Goal: Find specific page/section: Find specific page/section

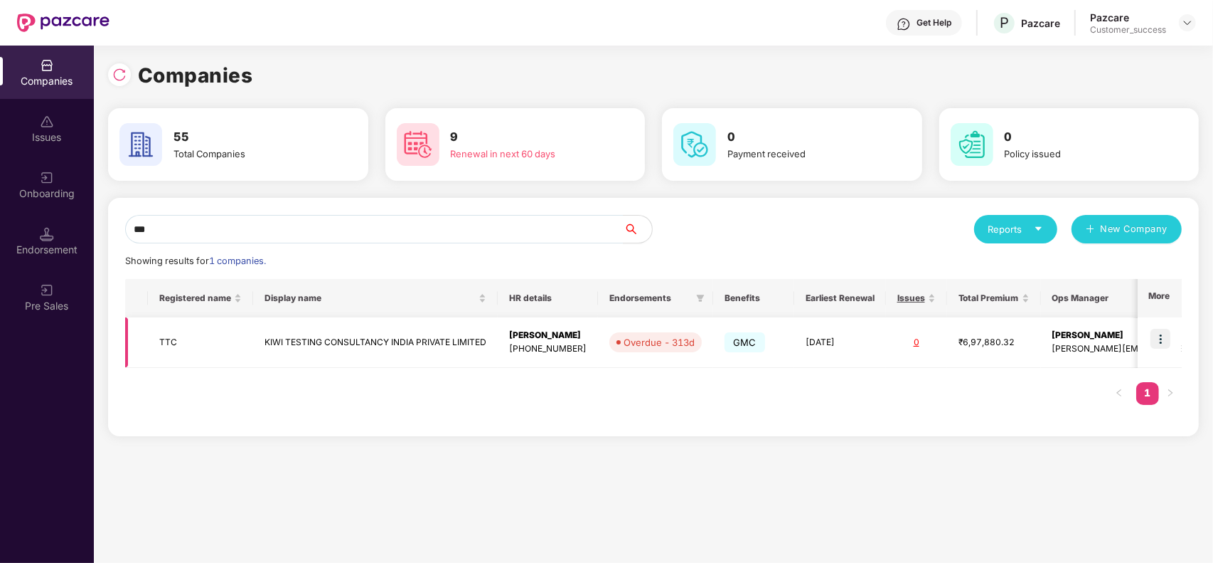
type input "***"
click at [1166, 339] on img at bounding box center [1161, 339] width 20 height 20
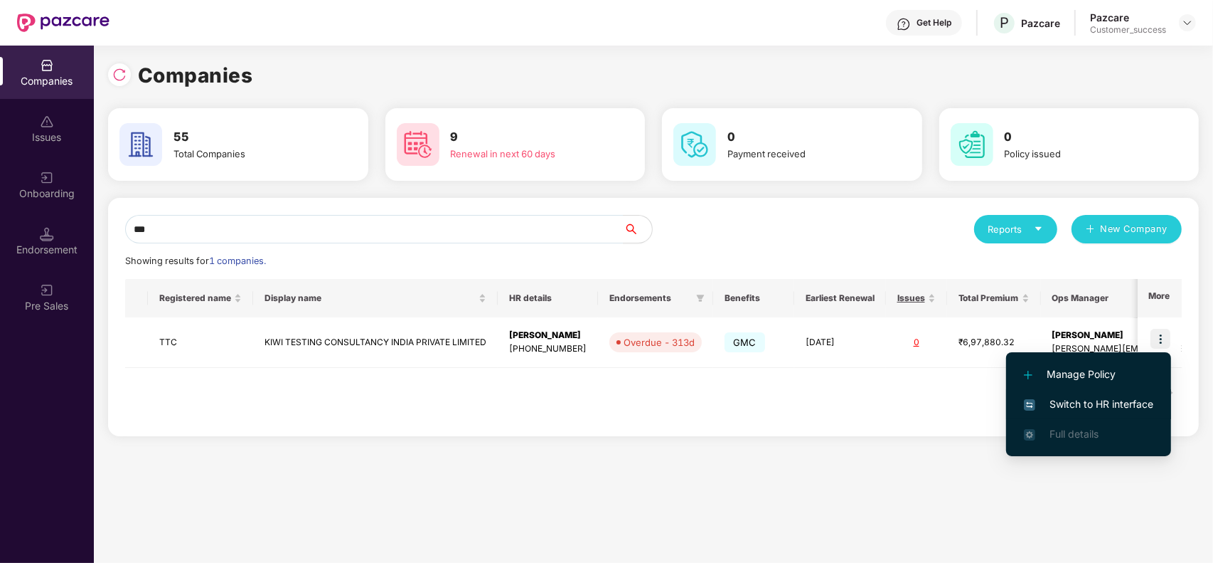
click at [1082, 396] on span "Switch to HR interface" at bounding box center [1088, 404] width 129 height 16
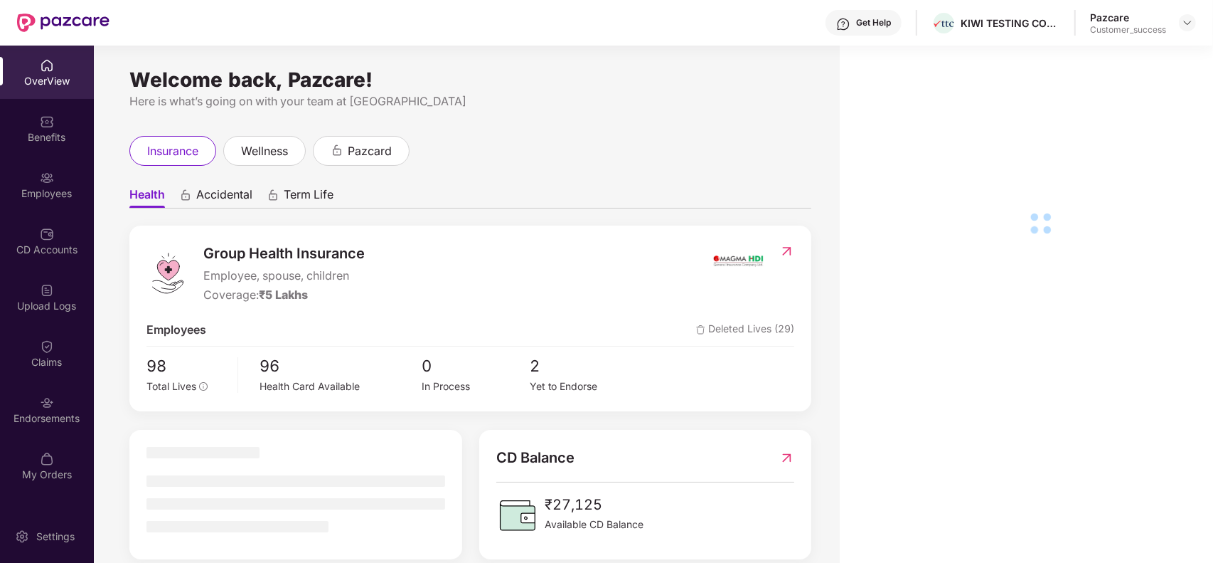
click at [55, 211] on div "OverView Benefits Employees CD Accounts Upload Logs Claims Endorsements My Orde…" at bounding box center [47, 270] width 94 height 449
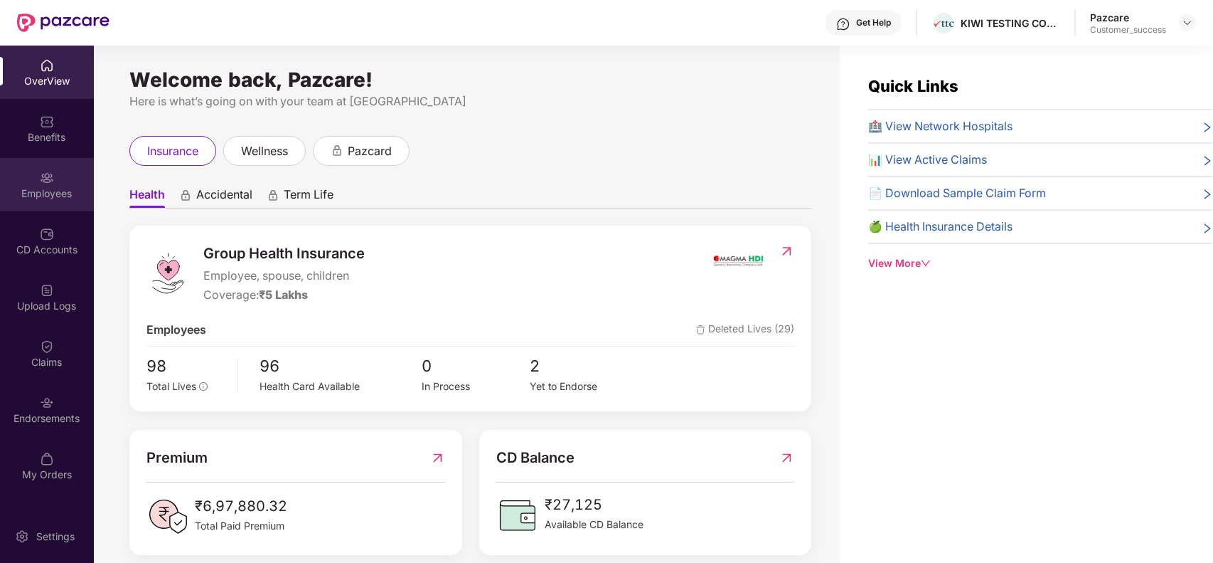
click at [54, 193] on div "Employees" at bounding box center [47, 193] width 94 height 14
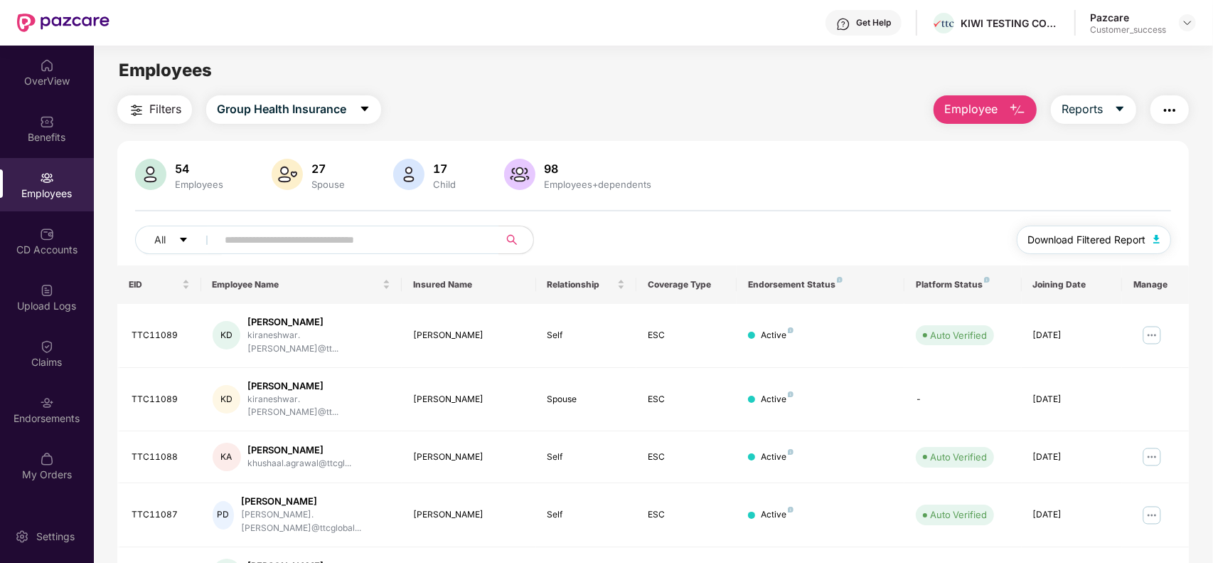
click at [1146, 229] on button "Download Filtered Report" at bounding box center [1094, 239] width 155 height 28
click at [50, 139] on div "Benefits" at bounding box center [47, 137] width 94 height 14
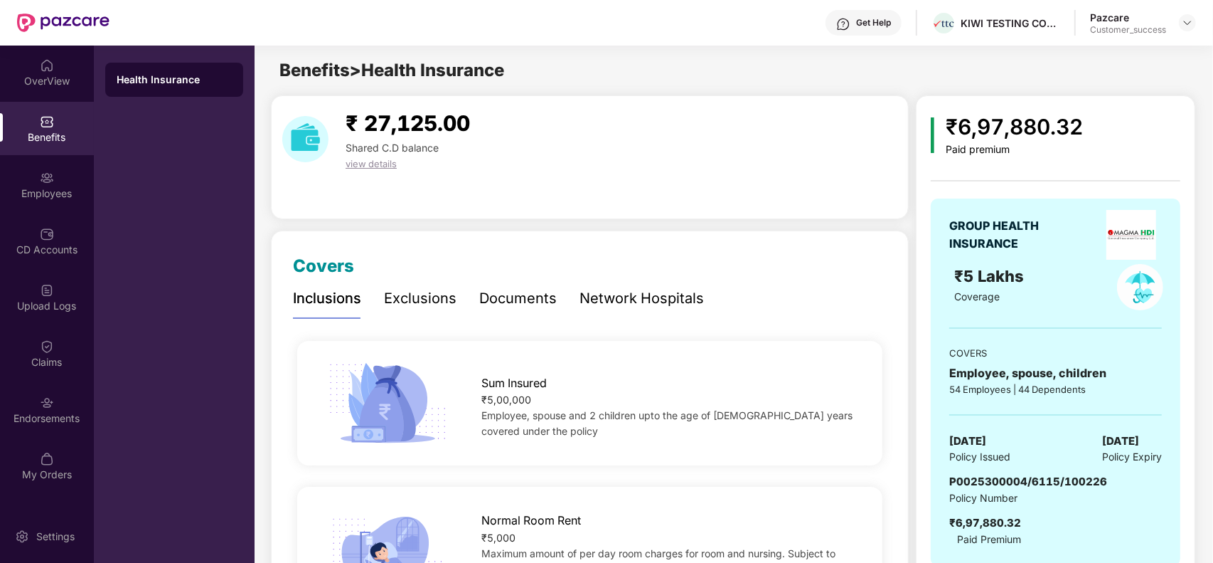
click at [516, 302] on div "Documents" at bounding box center [518, 298] width 78 height 22
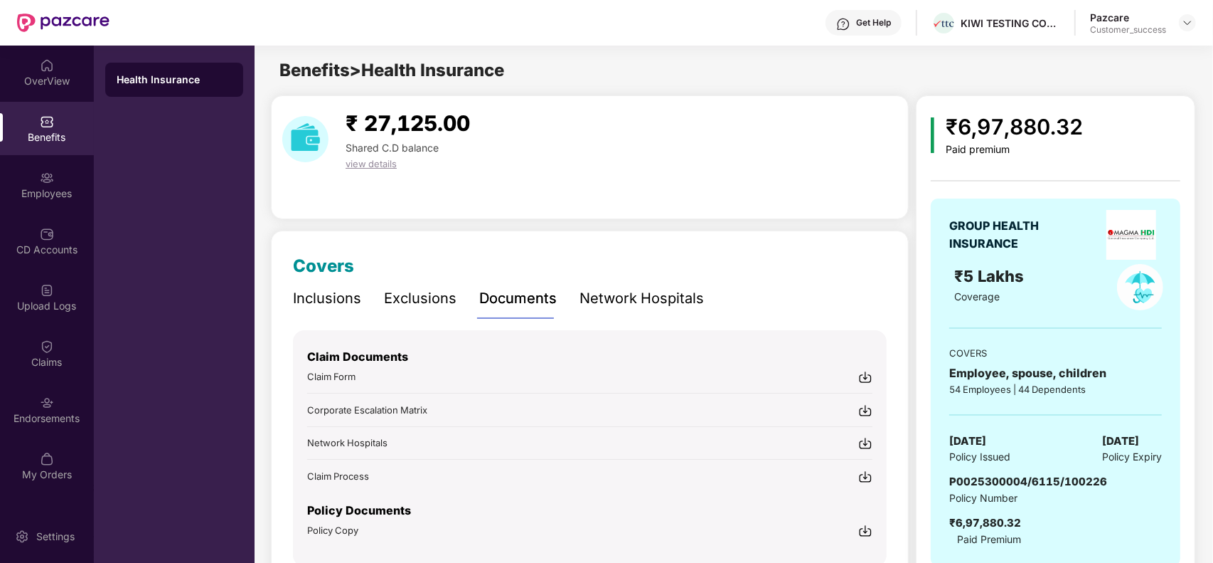
click at [859, 531] on img at bounding box center [865, 530] width 14 height 14
click at [333, 294] on div "Inclusions" at bounding box center [327, 298] width 68 height 22
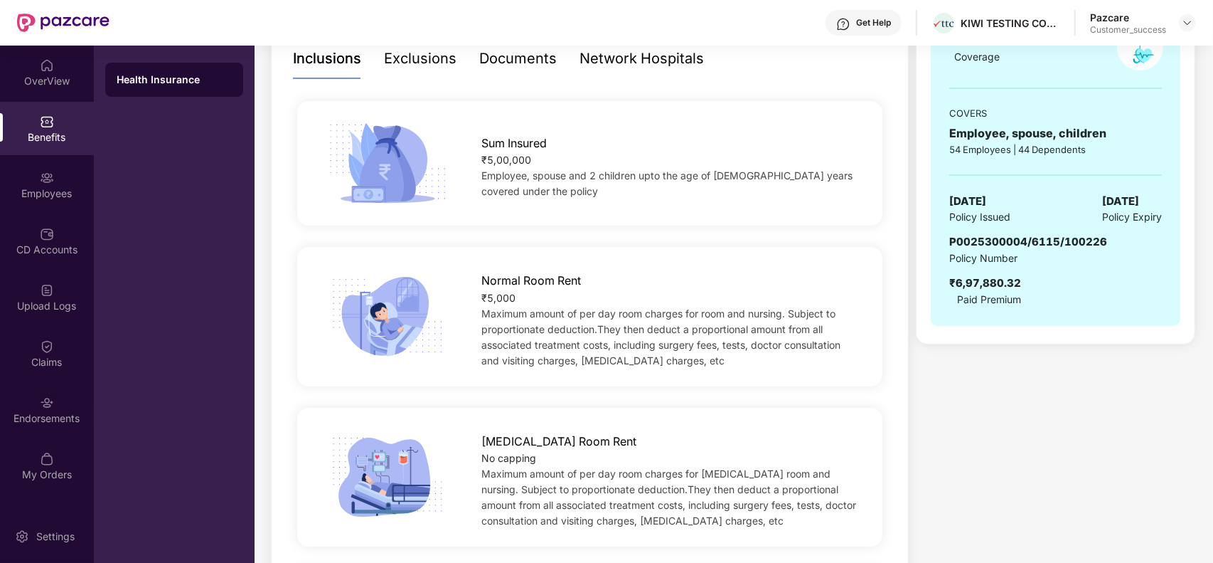
scroll to position [242, 0]
